Goal: Task Accomplishment & Management: Use online tool/utility

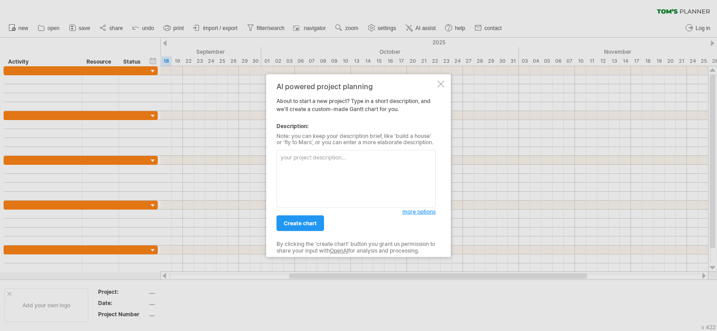
select select "*"
select select "**"
click at [441, 82] on div at bounding box center [440, 83] width 7 height 7
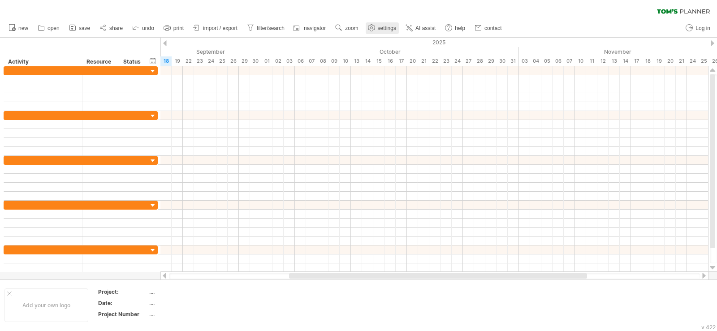
click at [379, 29] on span "settings" at bounding box center [387, 28] width 18 height 6
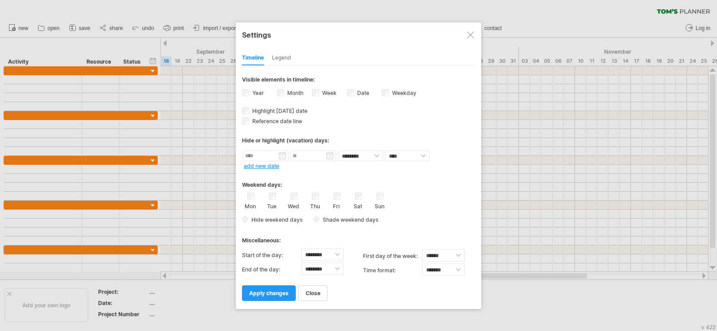
click at [469, 33] on div at bounding box center [470, 34] width 7 height 7
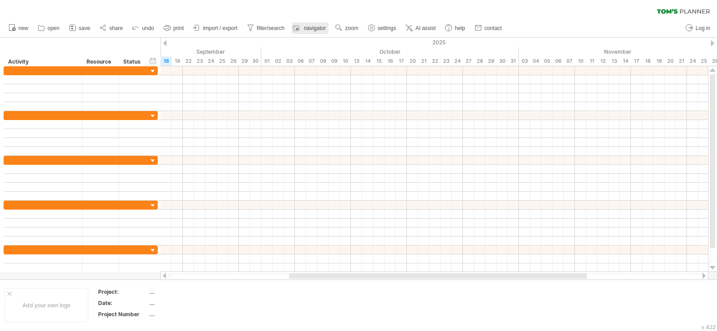
click at [315, 27] on span "navigator" at bounding box center [315, 28] width 22 height 6
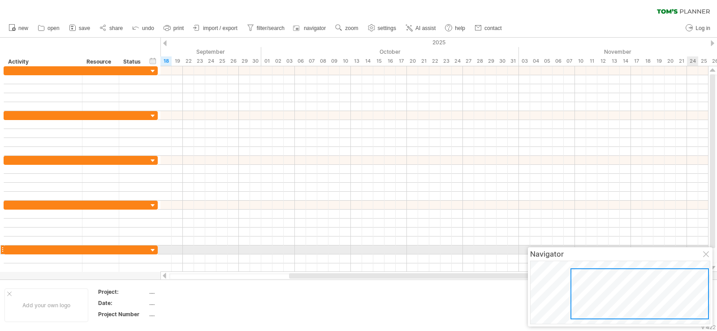
click at [706, 252] on div at bounding box center [706, 254] width 7 height 7
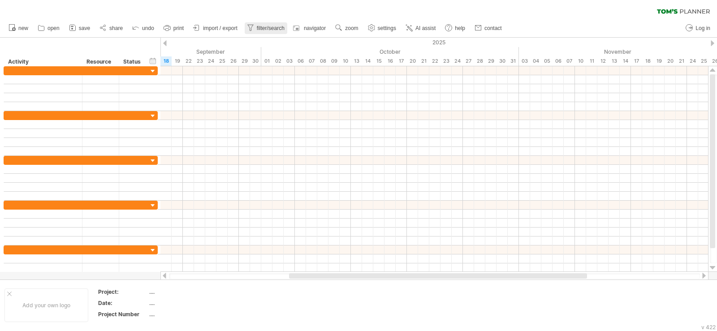
click at [274, 27] on span "filter/search" at bounding box center [271, 28] width 28 height 6
type input "**********"
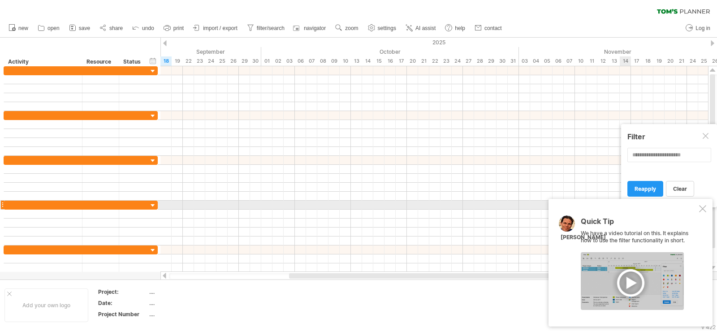
click at [700, 206] on div at bounding box center [702, 208] width 7 height 7
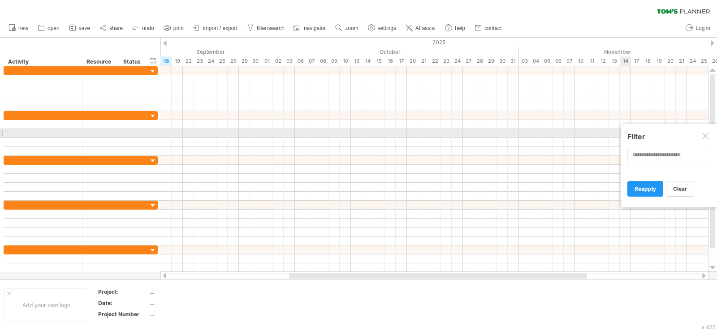
click at [707, 135] on div at bounding box center [705, 136] width 7 height 7
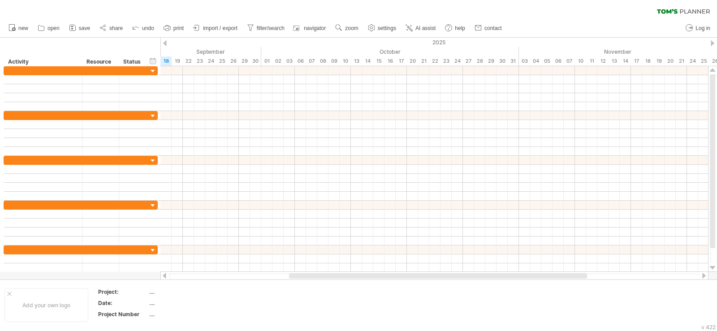
click at [166, 40] on div "Trying to reach [DOMAIN_NAME] Connected again... 0% clear filter new" at bounding box center [358, 165] width 717 height 331
click at [165, 44] on div at bounding box center [165, 43] width 4 height 6
click at [166, 42] on div at bounding box center [165, 43] width 4 height 6
click at [163, 42] on div at bounding box center [165, 43] width 4 height 6
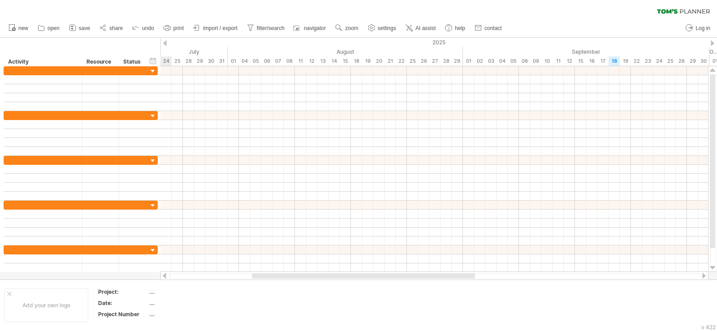
click at [713, 42] on div at bounding box center [712, 43] width 4 height 6
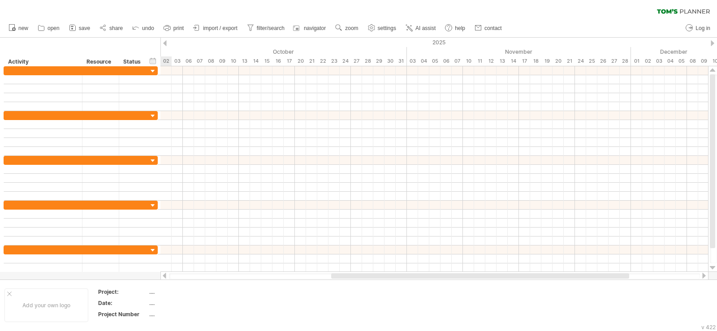
click at [713, 42] on div at bounding box center [712, 43] width 4 height 6
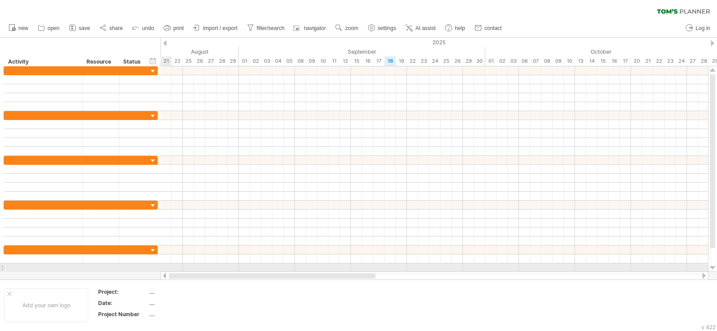
drag, startPoint x: 533, startPoint y: 278, endPoint x: 228, endPoint y: 272, distance: 305.0
click at [228, 272] on div at bounding box center [434, 275] width 548 height 9
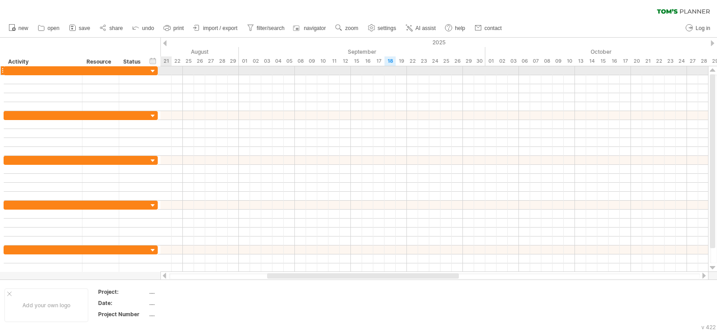
click at [166, 70] on div at bounding box center [433, 70] width 547 height 9
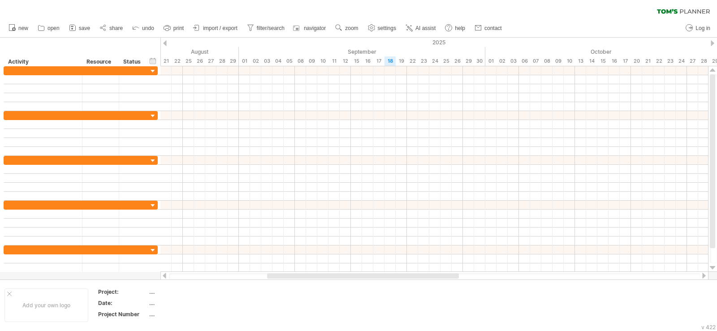
click at [713, 43] on div at bounding box center [712, 43] width 4 height 6
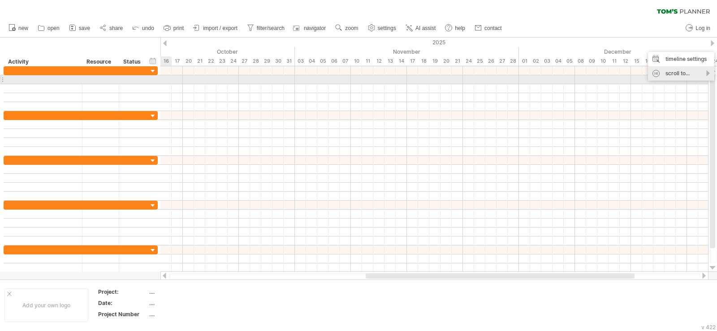
click at [679, 76] on div "scroll to..." at bounding box center [681, 73] width 66 height 14
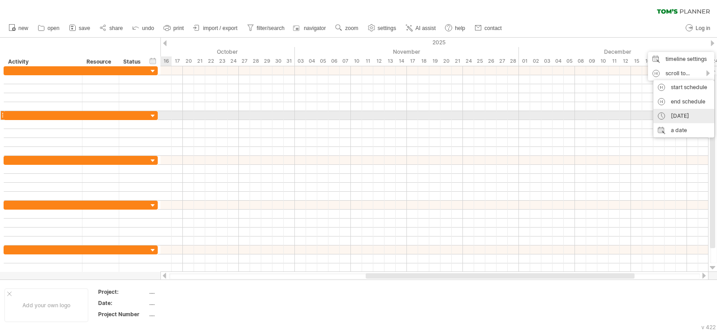
click at [691, 118] on div "[DATE]" at bounding box center [683, 116] width 61 height 14
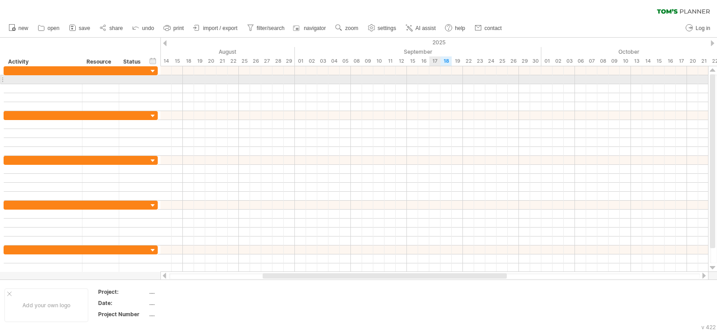
click at [437, 78] on div at bounding box center [433, 79] width 547 height 9
click at [93, 78] on div at bounding box center [100, 79] width 27 height 9
